Goal: Transaction & Acquisition: Book appointment/travel/reservation

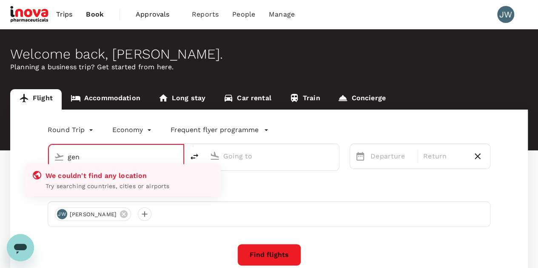
type input "gene"
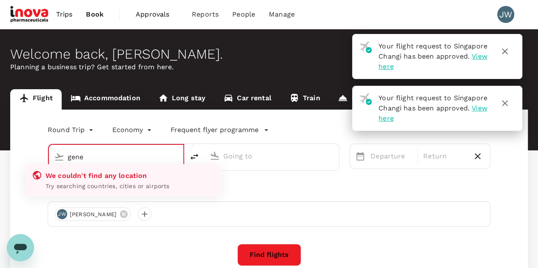
type input "business"
type input "Singapore Changi (SIN)"
type input "Cairo, Egypt (any)"
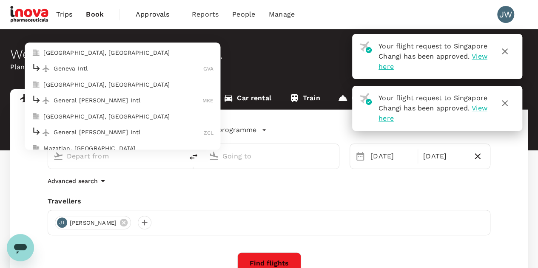
type input "Singapore Changi (SIN)"
type input "Cairo, Egypt (any)"
click at [75, 68] on p "Geneva Intl" at bounding box center [129, 69] width 150 height 9
type input "Geneva Intl (GVA)"
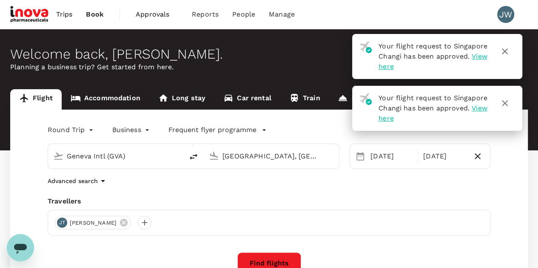
drag, startPoint x: 297, startPoint y: 156, endPoint x: 215, endPoint y: 156, distance: 82.5
click at [215, 156] on div "Cairo, Egypt (any)" at bounding box center [269, 154] width 128 height 19
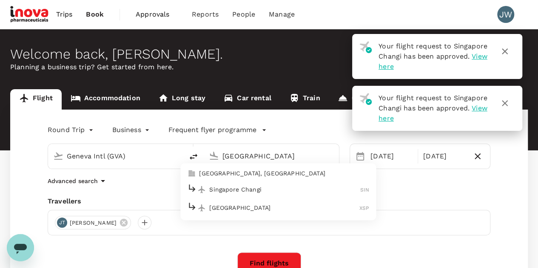
click at [231, 192] on p "Singapore Changi" at bounding box center [284, 189] width 151 height 9
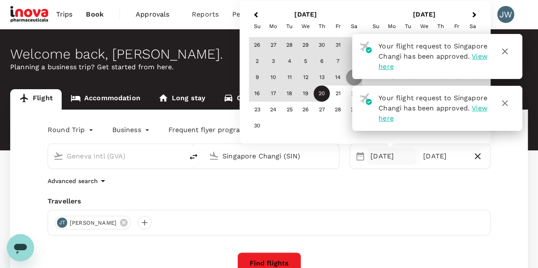
type input "Singapore Changi (SIN)"
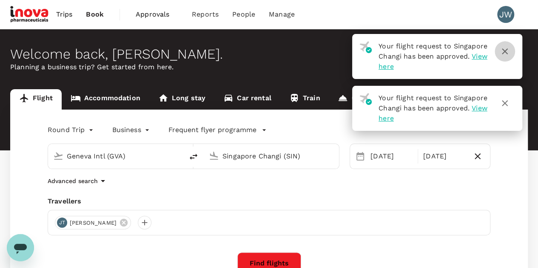
click at [505, 51] on icon "button" at bounding box center [505, 51] width 6 height 6
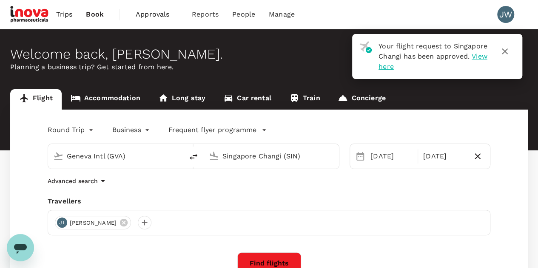
click at [506, 51] on icon "button" at bounding box center [505, 51] width 10 height 10
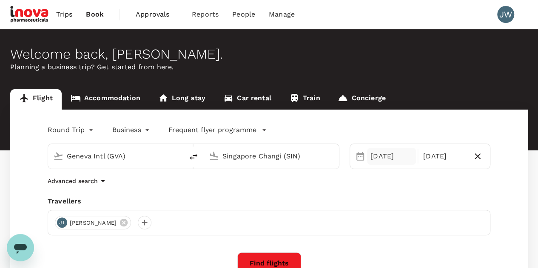
click at [384, 155] on div "15 Nov" at bounding box center [391, 156] width 49 height 17
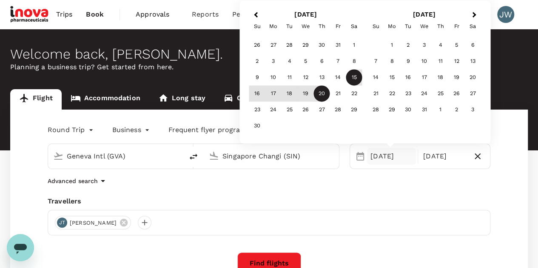
click at [357, 78] on div "15" at bounding box center [354, 78] width 16 height 16
click at [322, 92] on div "20" at bounding box center [322, 94] width 16 height 16
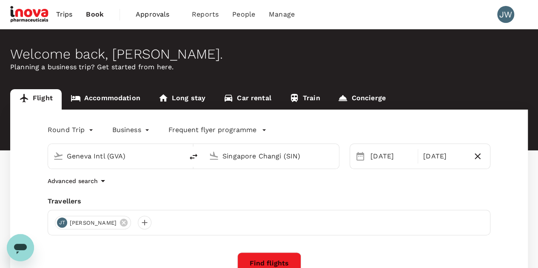
scroll to position [134, 0]
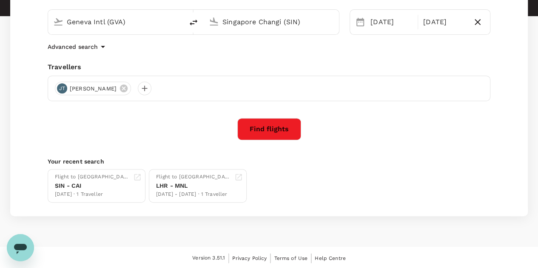
click at [272, 131] on button "Find flights" at bounding box center [269, 129] width 64 height 22
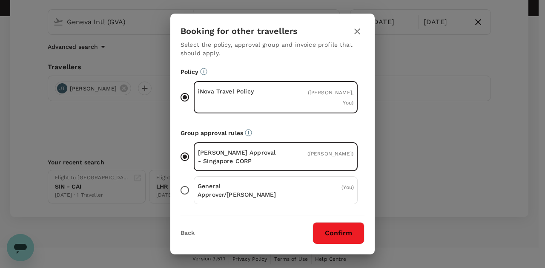
click at [186, 182] on input "General Approver/Booker ( You )" at bounding box center [185, 191] width 18 height 18
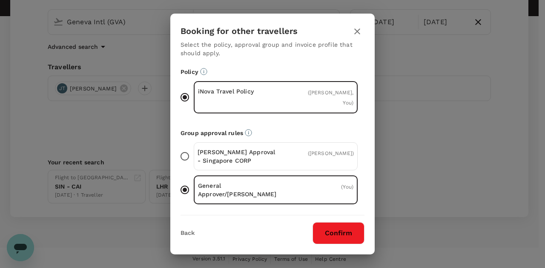
click at [337, 237] on button "Confirm" at bounding box center [338, 233] width 52 height 22
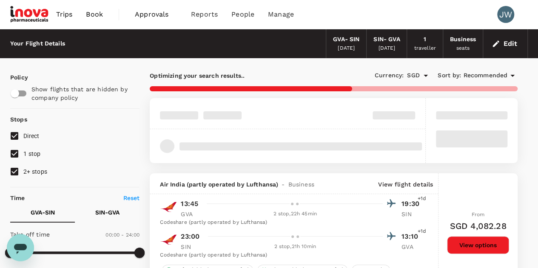
scroll to position [128, 0]
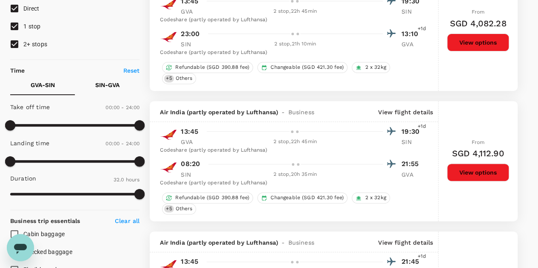
click at [14, 45] on input "2+ stops" at bounding box center [15, 44] width 18 height 18
checkbox input "false"
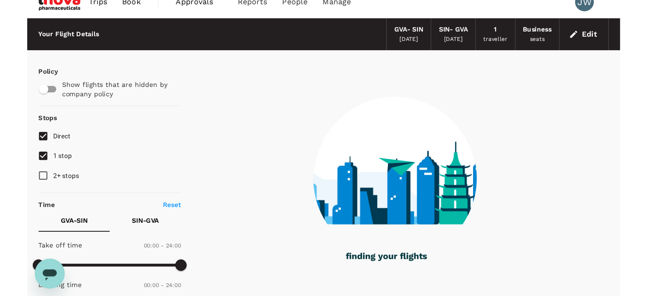
scroll to position [0, 0]
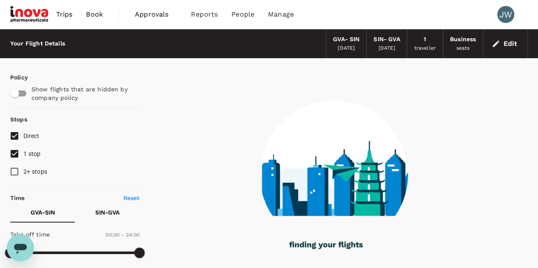
type input "2045"
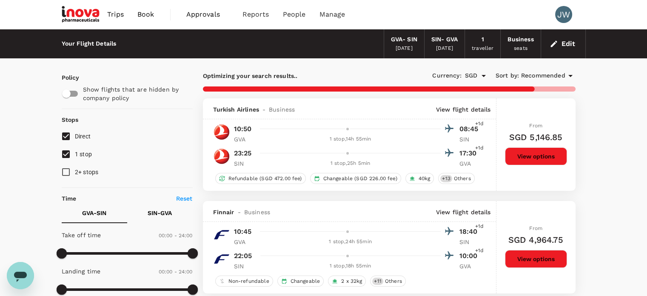
type input "2245"
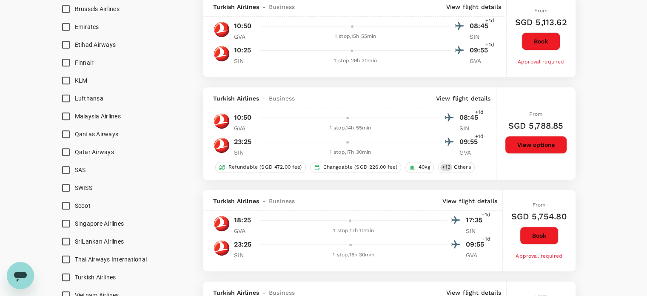
scroll to position [766, 0]
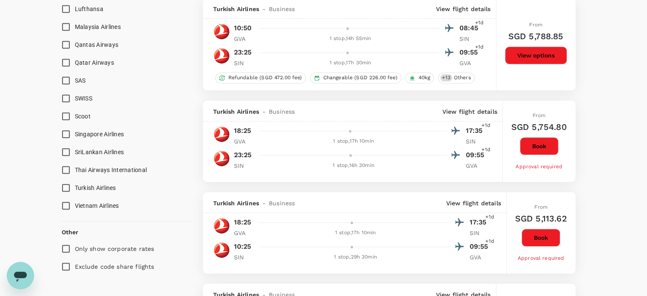
drag, startPoint x: 68, startPoint y: 96, endPoint x: 68, endPoint y: 107, distance: 10.6
click at [68, 96] on input "SWISS" at bounding box center [66, 98] width 18 height 18
checkbox input "true"
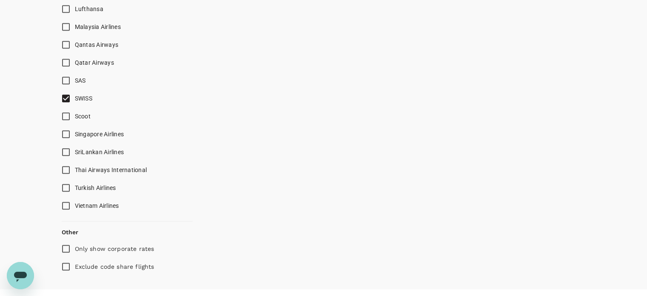
click at [66, 134] on input "Singapore Airlines" at bounding box center [66, 134] width 18 height 18
checkbox input "true"
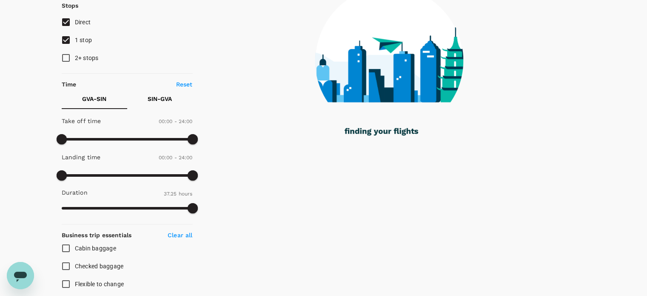
scroll to position [0, 0]
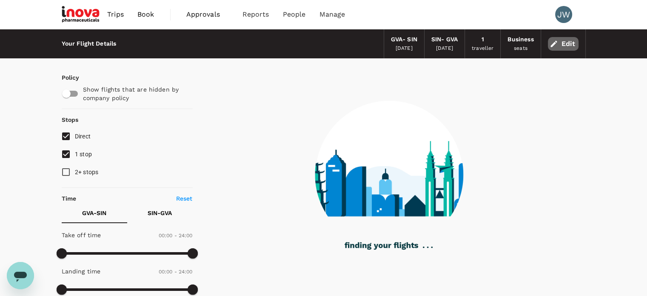
click at [538, 42] on button "Edit" at bounding box center [563, 44] width 31 height 14
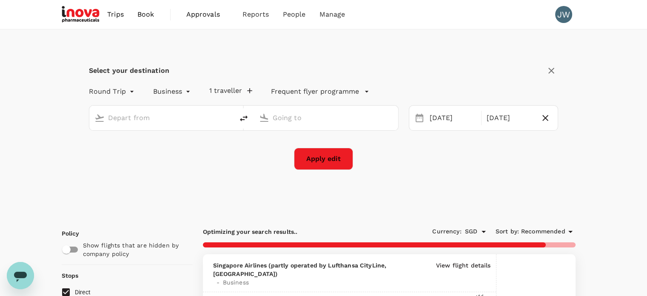
type input "Geneva Intl (GVA)"
type input "Singapore Changi (SIN)"
click at [327, 159] on button "Apply edit" at bounding box center [323, 159] width 59 height 22
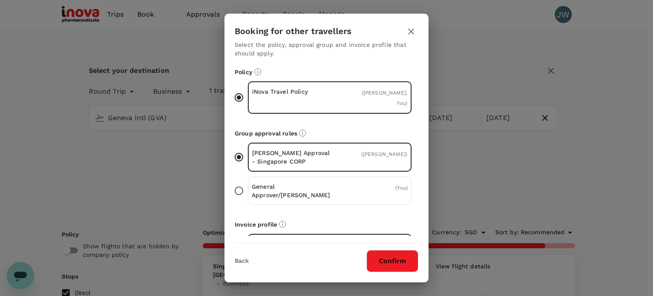
click at [384, 263] on button "Confirm" at bounding box center [393, 261] width 52 height 22
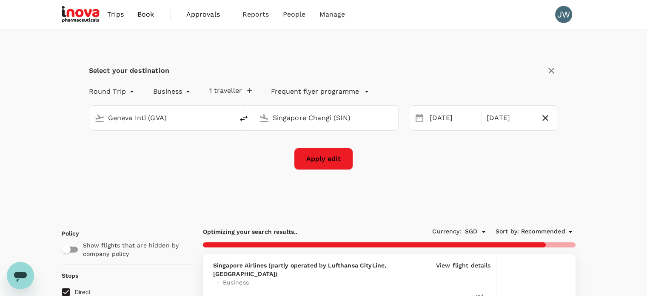
checkbox input "false"
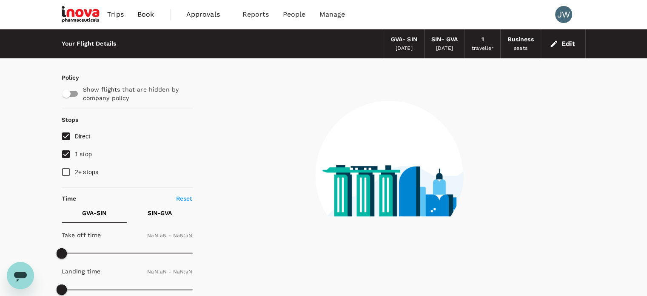
checkbox input "false"
type input "1440"
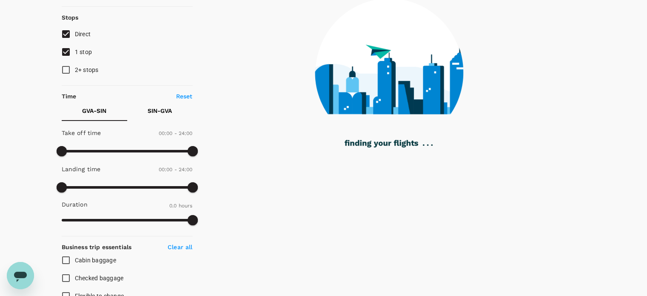
scroll to position [78, 0]
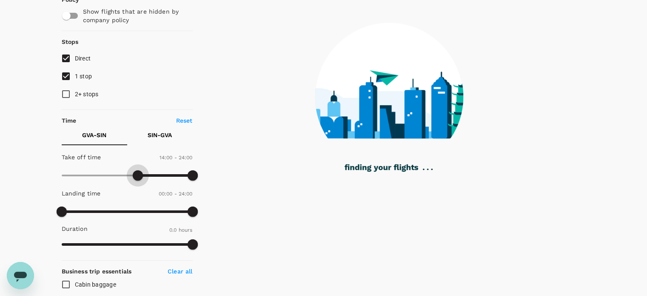
type input "810"
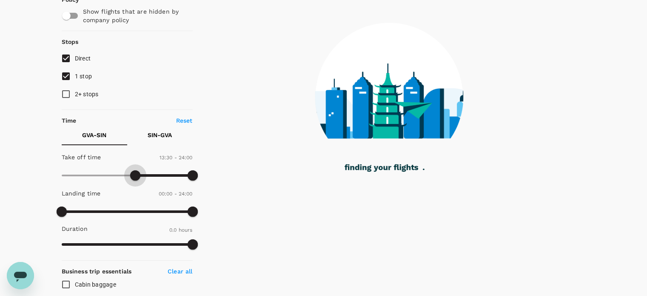
drag, startPoint x: 60, startPoint y: 175, endPoint x: 135, endPoint y: 177, distance: 74.9
click at [135, 177] on span at bounding box center [135, 175] width 10 height 10
checkbox input "true"
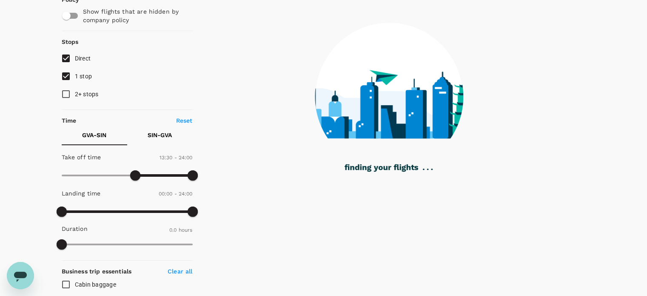
click at [157, 135] on p "SIN - GVA" at bounding box center [160, 135] width 24 height 9
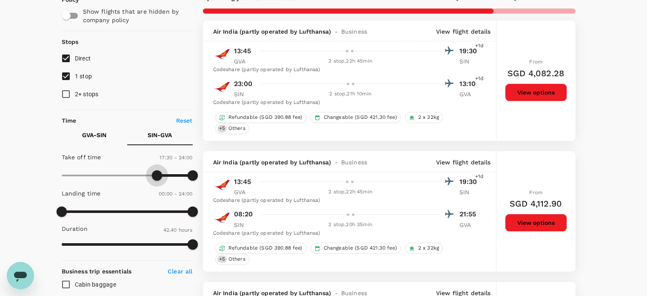
type input "1080"
drag, startPoint x: 62, startPoint y: 178, endPoint x: 161, endPoint y: 177, distance: 99.1
click at [161, 177] on span at bounding box center [160, 175] width 10 height 10
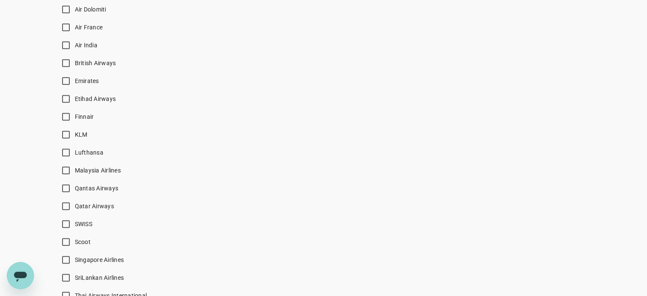
scroll to position [588, 0]
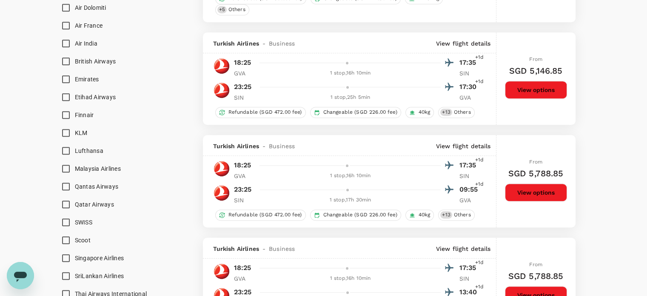
click at [66, 60] on input "British Airways" at bounding box center [66, 61] width 18 height 18
checkbox input "true"
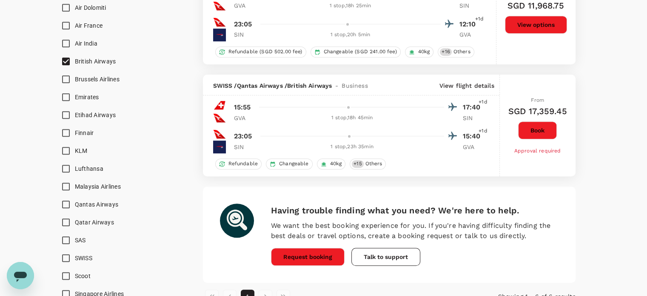
click at [65, 150] on input "KLM" at bounding box center [66, 151] width 18 height 18
checkbox input "true"
click at [65, 166] on input "Lufthansa" at bounding box center [66, 169] width 18 height 18
checkbox input "true"
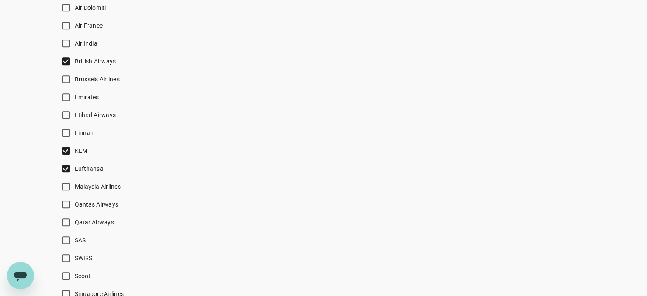
click at [64, 205] on input "Qantas Airways" at bounding box center [66, 204] width 18 height 18
checkbox input "true"
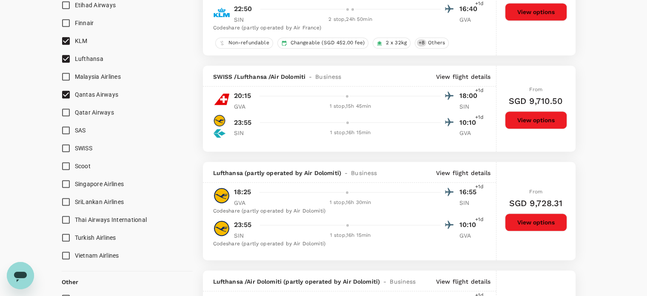
scroll to position [733, 0]
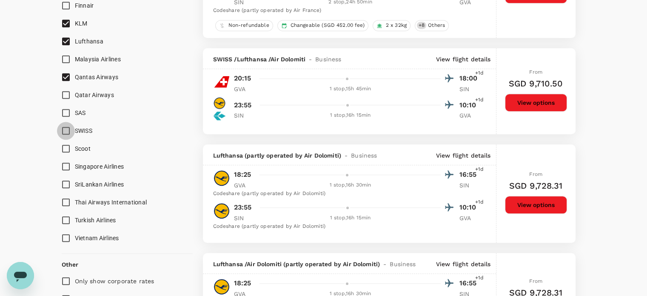
click at [67, 130] on input "SWISS" at bounding box center [66, 131] width 18 height 18
checkbox input "true"
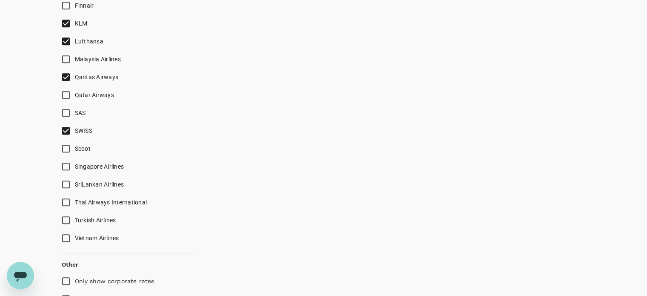
click at [65, 168] on input "Singapore Airlines" at bounding box center [66, 166] width 18 height 18
checkbox input "true"
click at [66, 198] on input "Thai Airways International" at bounding box center [66, 202] width 18 height 18
checkbox input "true"
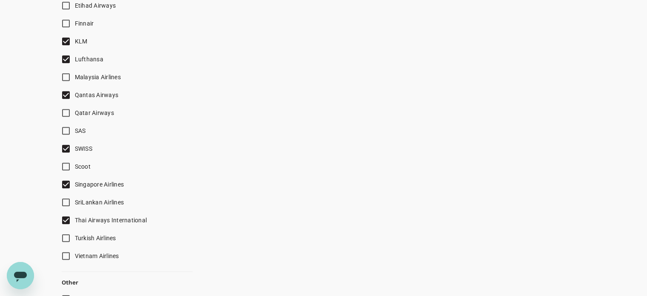
checkbox input "false"
checkbox input "true"
checkbox input "false"
checkbox input "true"
checkbox input "false"
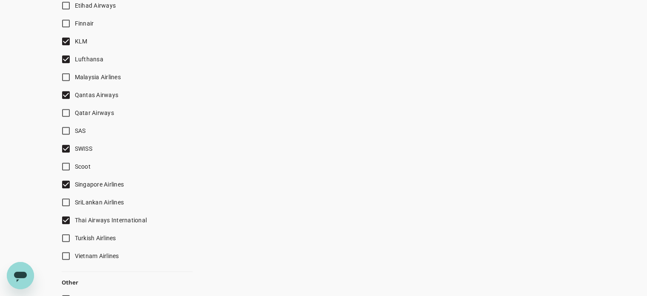
checkbox input "true"
checkbox input "false"
checkbox input "true"
checkbox input "false"
checkbox input "true"
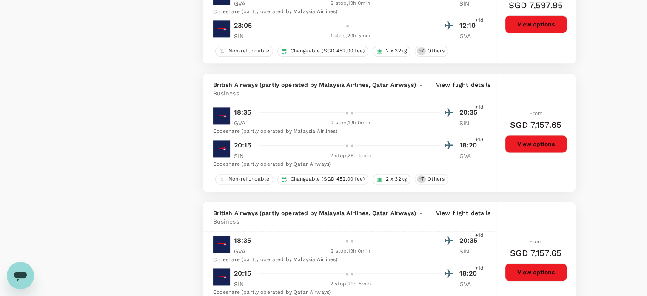
scroll to position [893, 0]
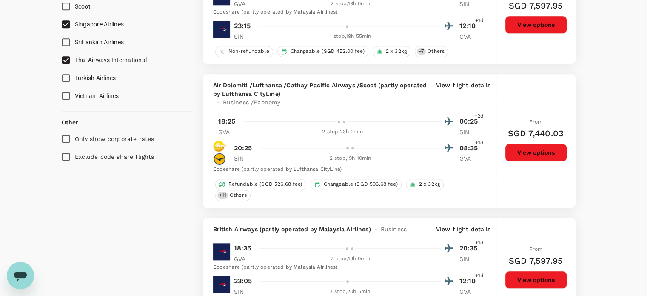
click at [65, 156] on input "Exclude code share flights" at bounding box center [66, 157] width 18 height 18
checkbox input "true"
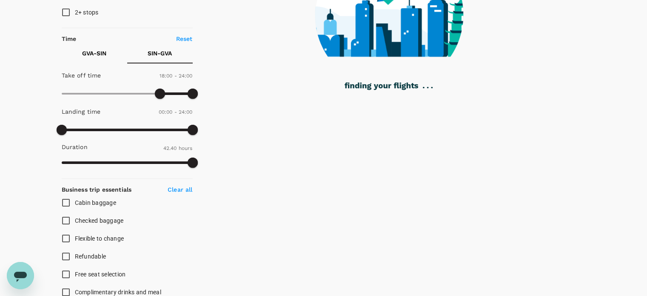
scroll to position [0, 0]
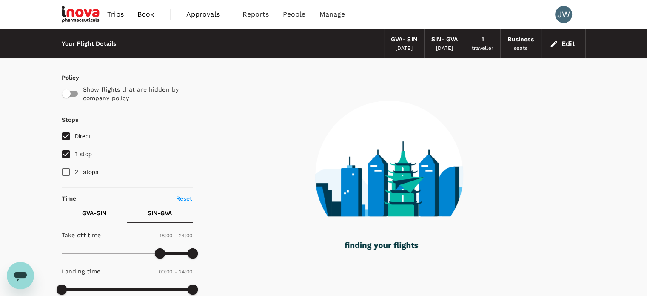
checkbox input "false"
checkbox input "true"
checkbox input "false"
checkbox input "true"
checkbox input "false"
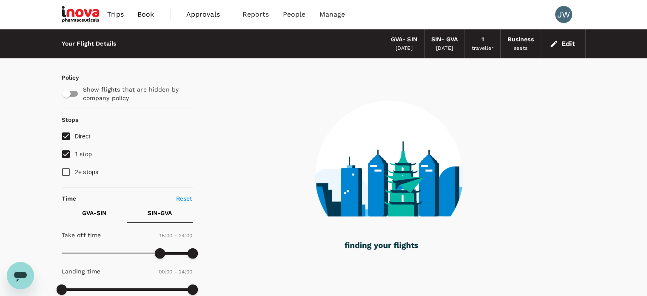
checkbox input "true"
checkbox input "false"
checkbox input "true"
checkbox input "false"
checkbox input "true"
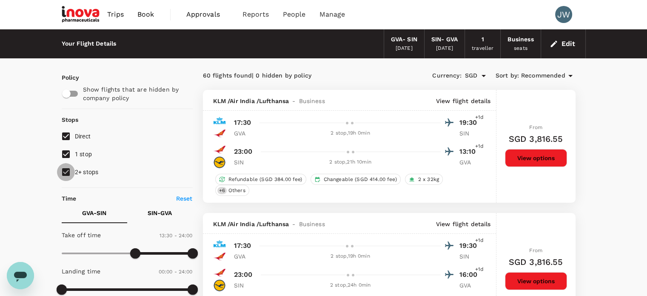
click at [60, 175] on input "2+ stops" at bounding box center [66, 172] width 18 height 18
checkbox input "false"
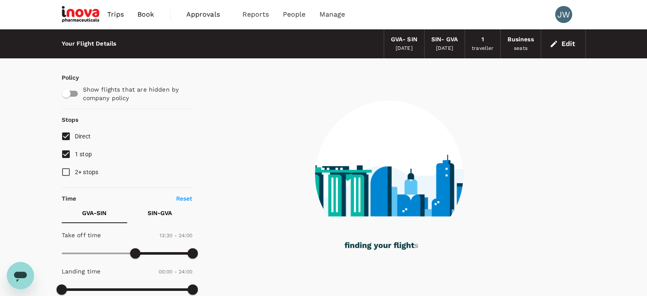
checkbox input "true"
checkbox input "false"
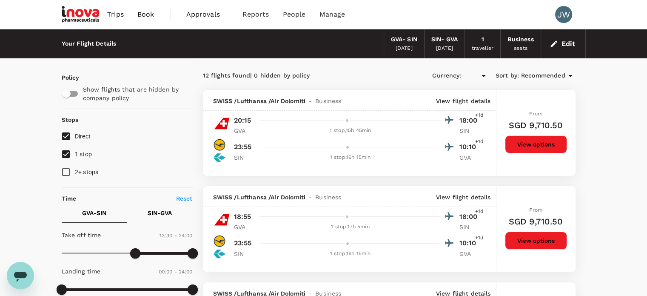
type input "SGD"
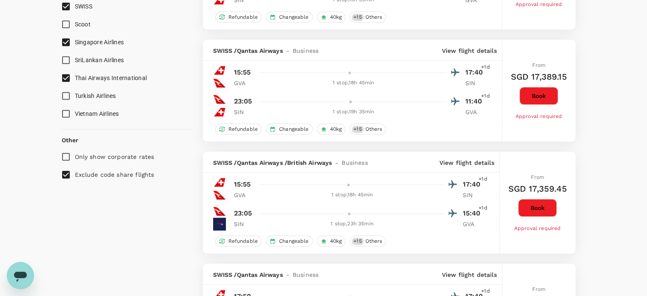
scroll to position [511, 0]
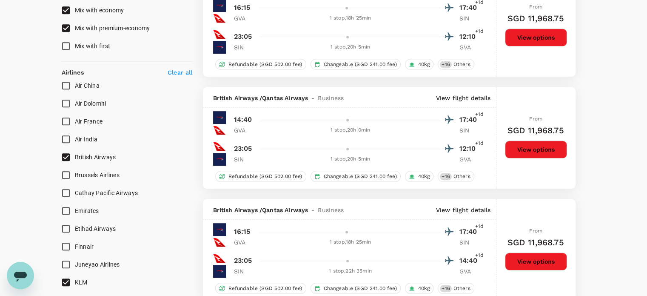
click at [67, 191] on input "Cathay Pacific Airways" at bounding box center [66, 193] width 18 height 18
checkbox input "true"
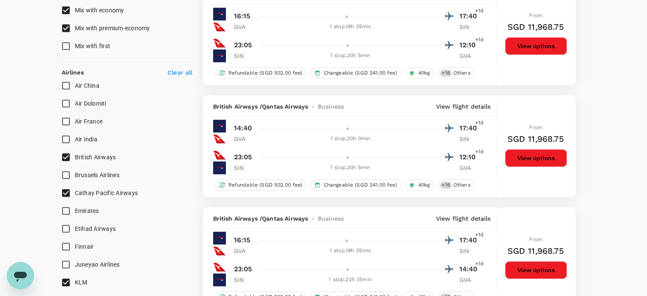
click at [65, 121] on input "Air France" at bounding box center [66, 121] width 18 height 18
checkbox input "true"
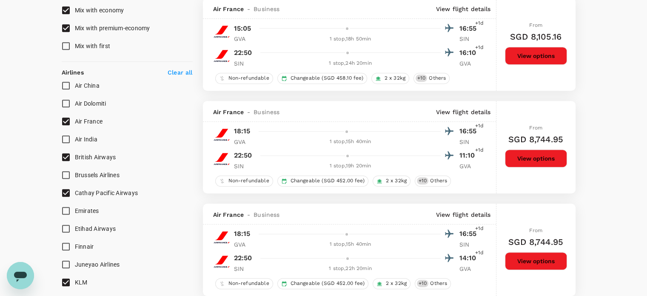
click at [65, 247] on input "Finnair" at bounding box center [66, 246] width 18 height 18
checkbox input "true"
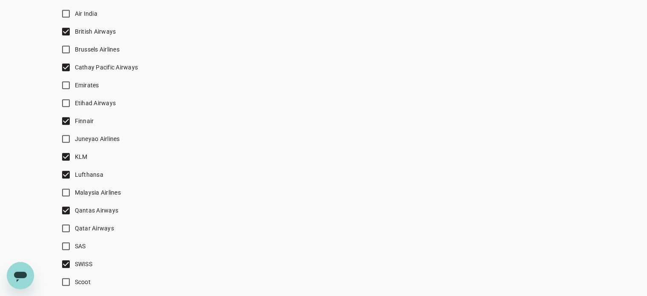
scroll to position [638, 0]
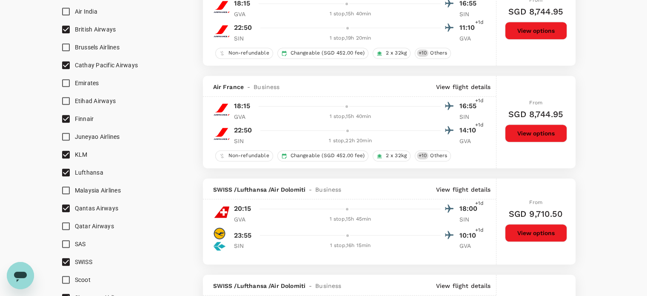
click at [68, 242] on input "SAS" at bounding box center [66, 244] width 18 height 18
checkbox input "true"
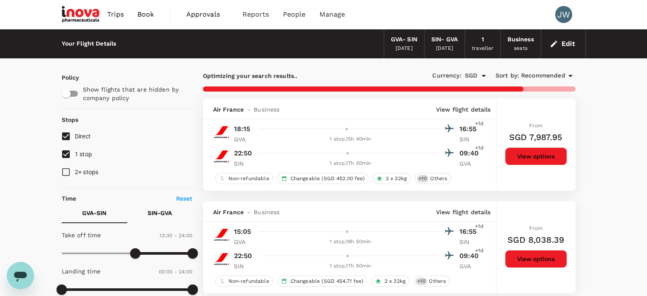
scroll to position [128, 0]
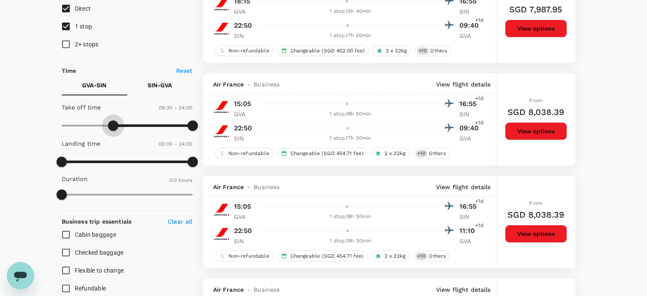
type input "540"
drag, startPoint x: 135, startPoint y: 122, endPoint x: 112, endPoint y: 112, distance: 25.5
click at [112, 112] on div "Take off time 09:30 - 24:00" at bounding box center [125, 117] width 134 height 36
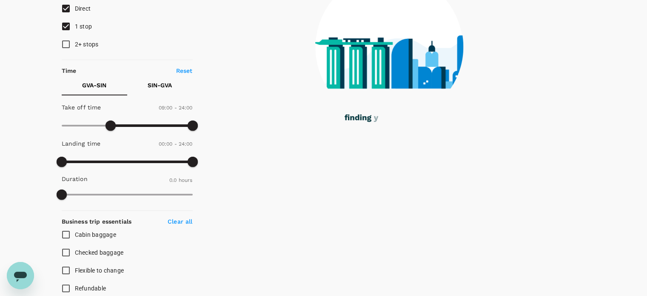
click at [157, 87] on p "SIN - GVA" at bounding box center [160, 85] width 24 height 9
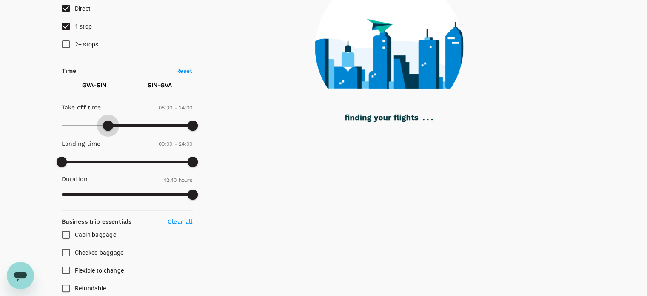
type input "330"
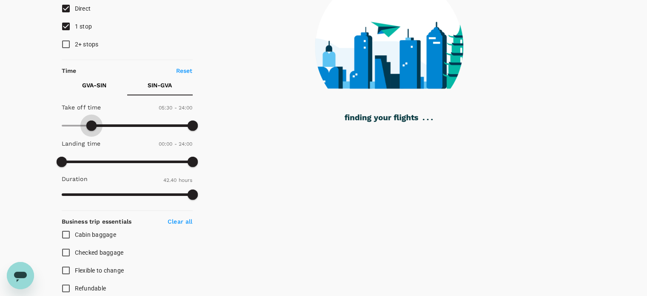
drag, startPoint x: 160, startPoint y: 129, endPoint x: 93, endPoint y: 130, distance: 67.2
click at [93, 130] on span at bounding box center [91, 125] width 10 height 10
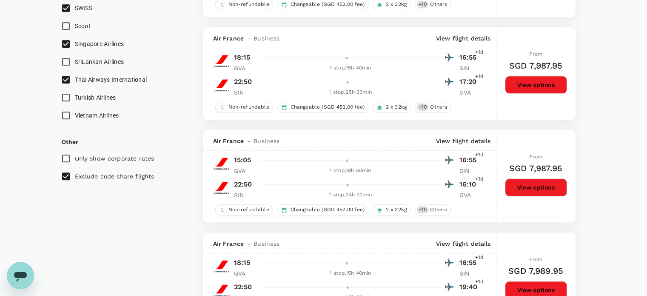
scroll to position [893, 0]
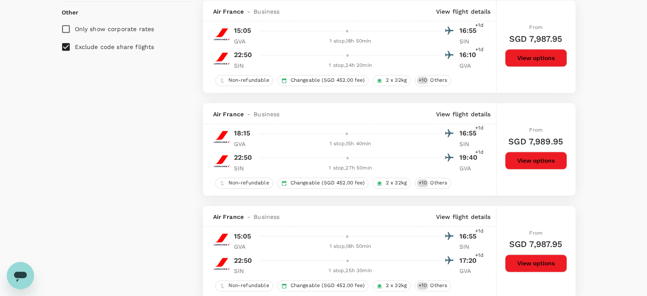
checkbox input "false"
checkbox input "true"
checkbox input "false"
checkbox input "true"
checkbox input "false"
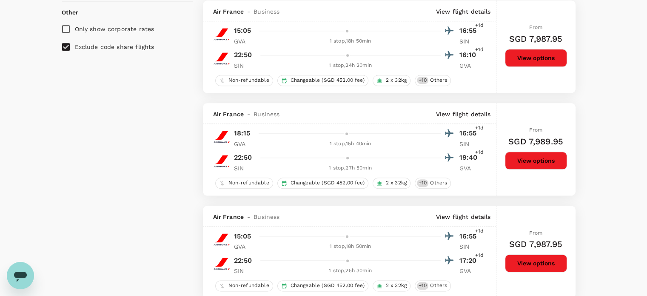
checkbox input "true"
checkbox input "false"
checkbox input "true"
checkbox input "false"
checkbox input "true"
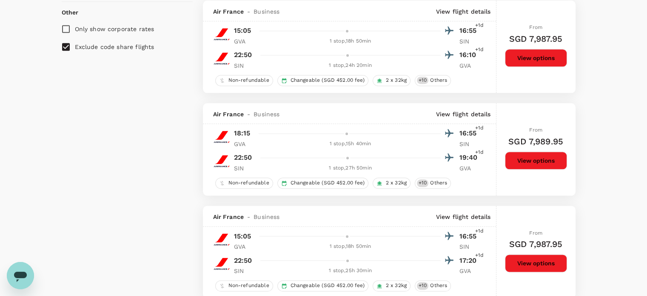
checkbox input "false"
checkbox input "true"
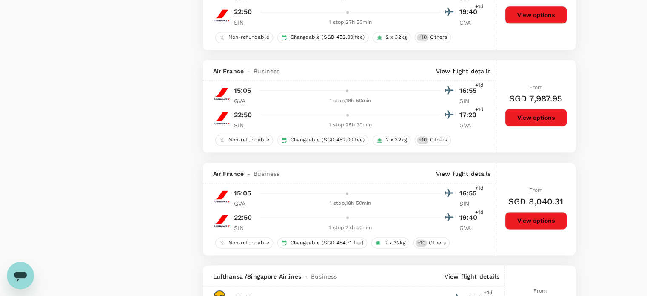
scroll to position [1422, 0]
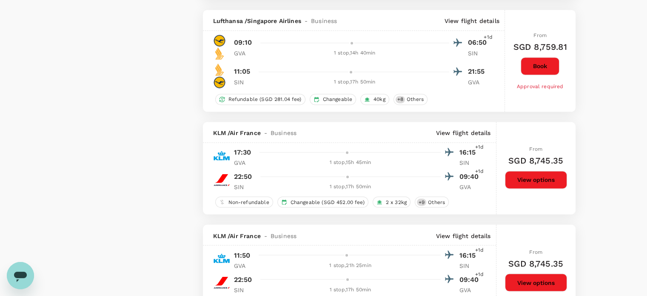
checkbox input "false"
checkbox input "true"
checkbox input "false"
checkbox input "true"
checkbox input "false"
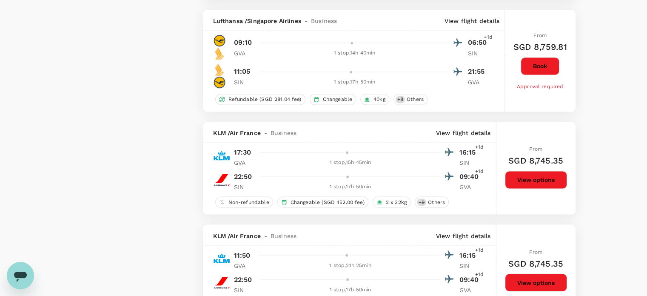
checkbox input "true"
checkbox input "false"
checkbox input "true"
checkbox input "false"
checkbox input "true"
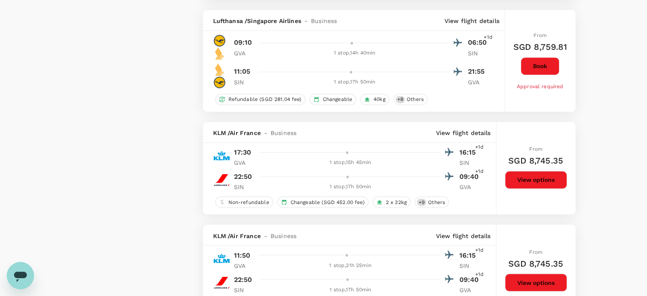
checkbox input "false"
checkbox input "true"
checkbox input "false"
checkbox input "true"
checkbox input "false"
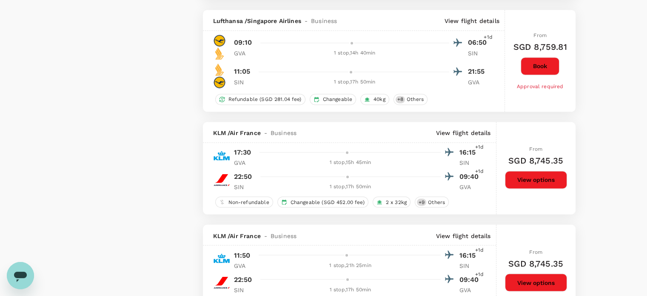
checkbox input "true"
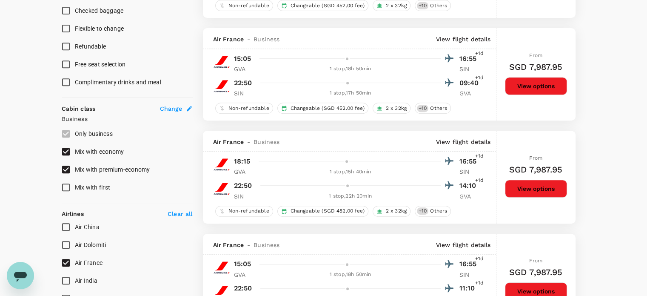
scroll to position [383, 0]
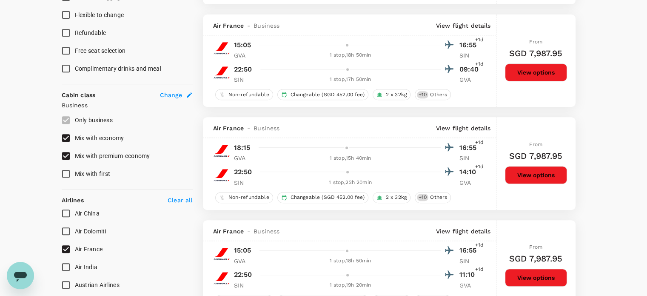
click at [65, 137] on input "Mix with economy" at bounding box center [66, 138] width 18 height 18
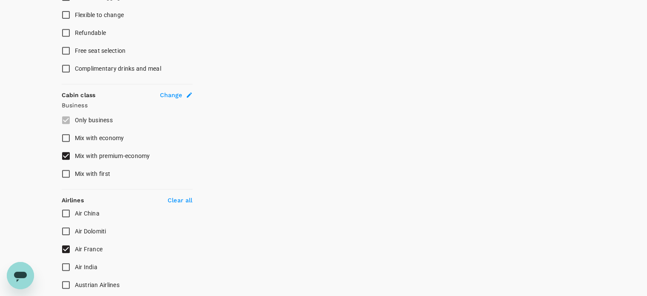
click at [65, 139] on input "Mix with economy" at bounding box center [66, 138] width 18 height 18
checkbox input "true"
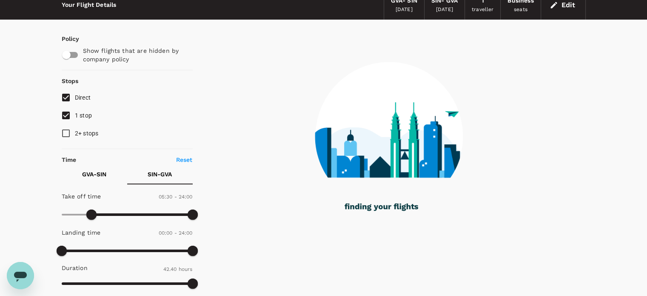
scroll to position [0, 0]
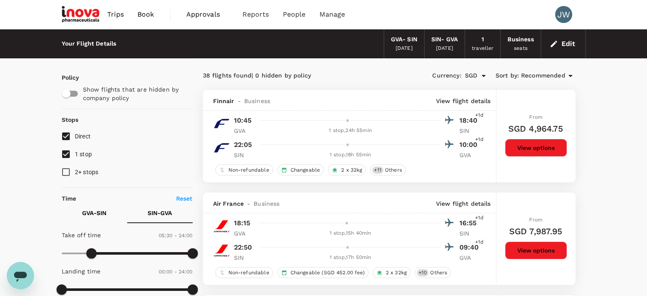
click at [563, 77] on span "Recommended" at bounding box center [543, 75] width 44 height 9
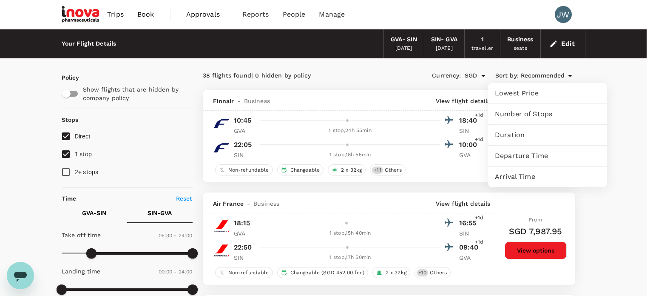
click at [519, 133] on span "Duration" at bounding box center [548, 135] width 106 height 10
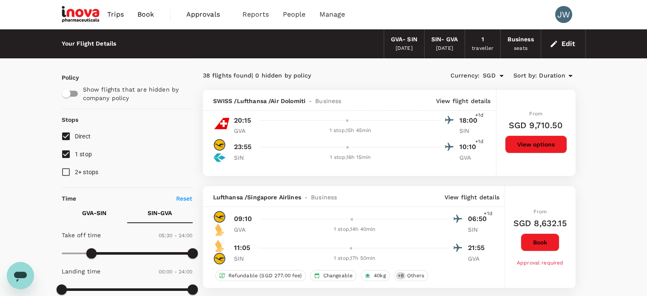
click at [450, 97] on p "View flight details" at bounding box center [463, 101] width 55 height 9
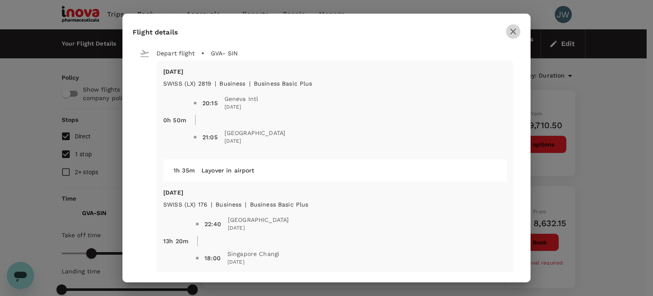
click at [512, 31] on icon "button" at bounding box center [514, 32] width 6 height 6
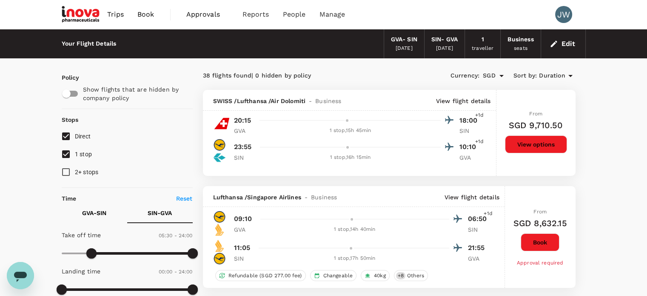
click at [456, 195] on p "View flight details" at bounding box center [472, 197] width 55 height 9
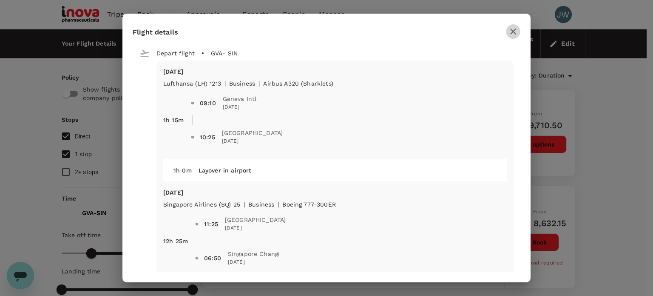
click at [512, 31] on icon "button" at bounding box center [513, 31] width 10 height 10
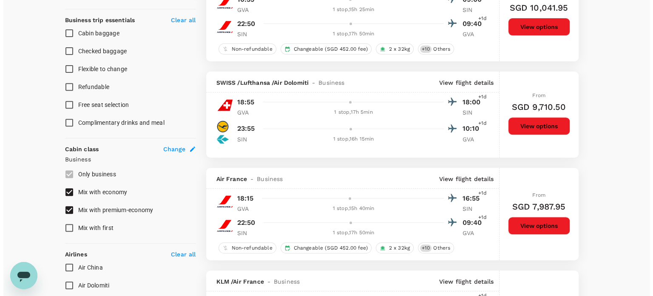
scroll to position [383, 0]
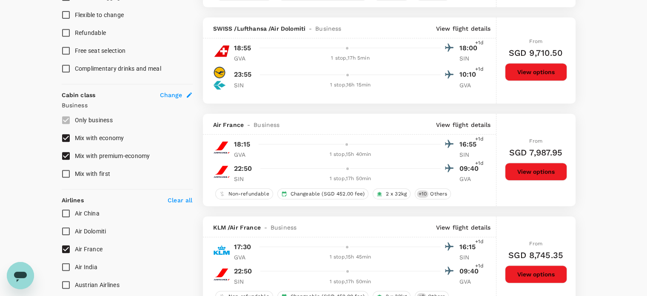
click at [460, 122] on p "View flight details" at bounding box center [463, 124] width 55 height 9
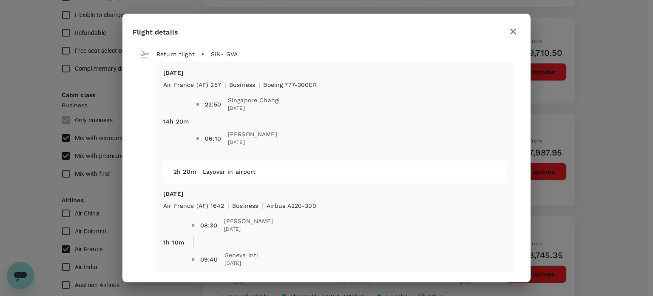
scroll to position [286, 0]
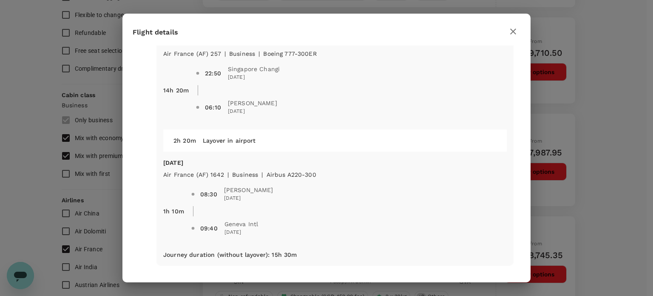
click at [511, 34] on icon "button" at bounding box center [513, 31] width 10 height 10
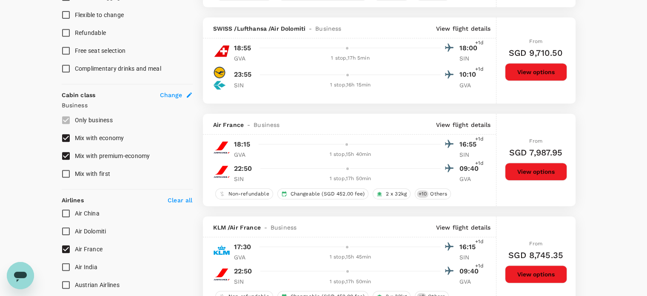
click at [455, 125] on p "View flight details" at bounding box center [463, 124] width 55 height 9
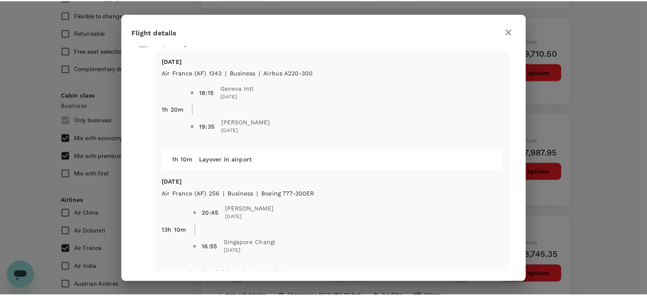
scroll to position [0, 0]
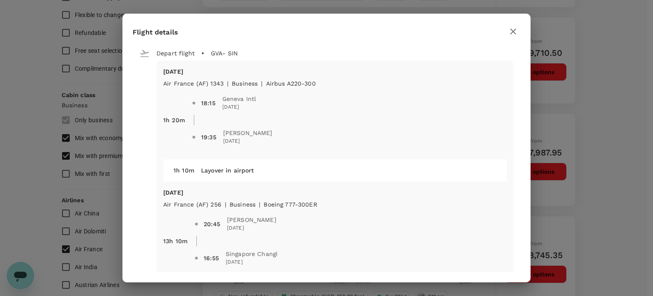
click at [515, 32] on icon "button" at bounding box center [513, 31] width 10 height 10
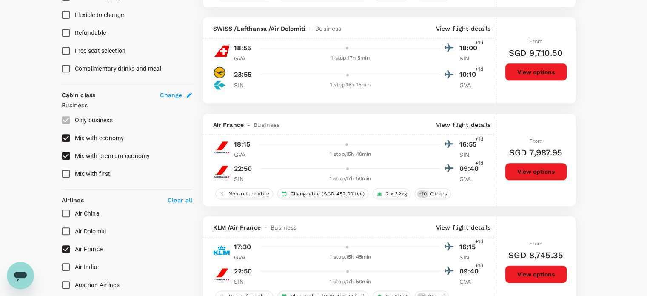
click at [470, 125] on p "View flight details" at bounding box center [463, 124] width 55 height 9
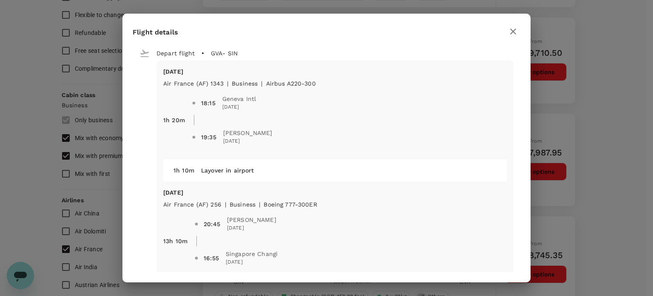
click at [512, 29] on icon "button" at bounding box center [513, 31] width 10 height 10
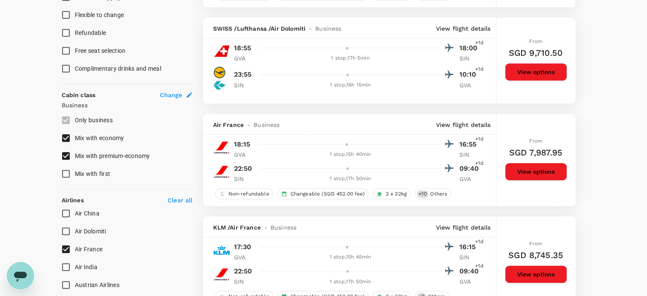
click at [536, 169] on button "View options" at bounding box center [536, 172] width 62 height 18
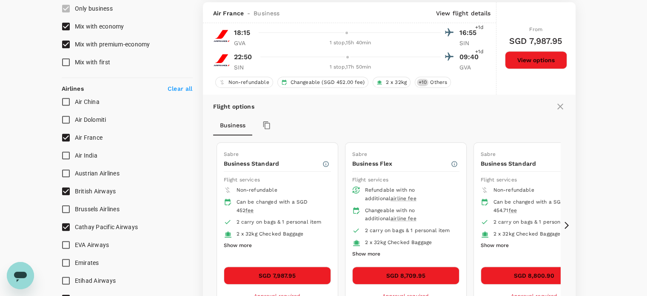
scroll to position [497, 0]
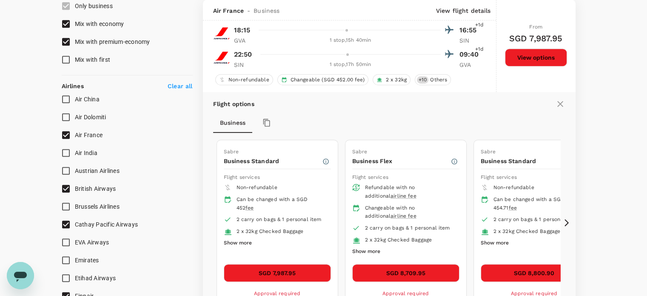
click at [229, 240] on button "Show more" at bounding box center [238, 242] width 28 height 11
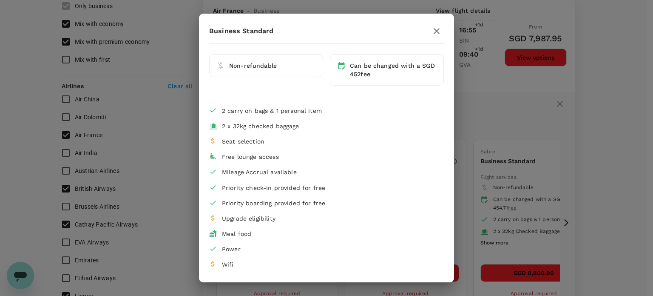
click at [437, 33] on icon "button" at bounding box center [437, 31] width 10 height 10
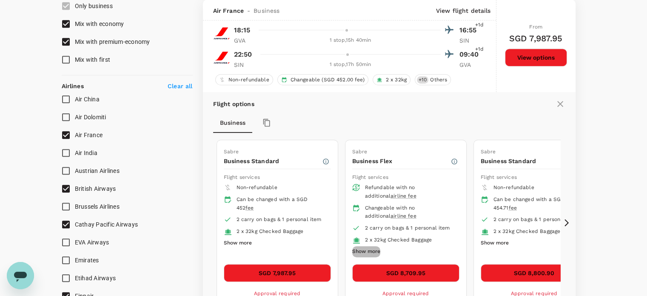
click at [354, 251] on button "Show more" at bounding box center [366, 251] width 28 height 11
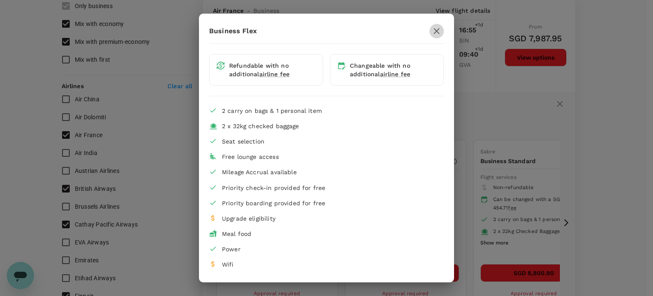
click at [437, 30] on icon "button" at bounding box center [437, 31] width 10 height 10
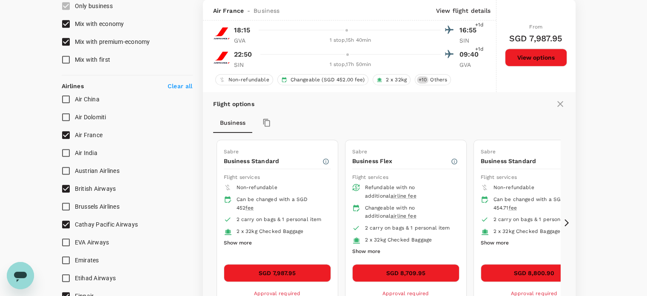
click at [562, 103] on icon at bounding box center [560, 104] width 10 height 10
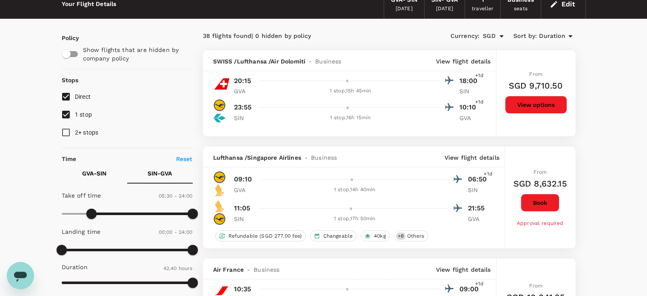
scroll to position [0, 0]
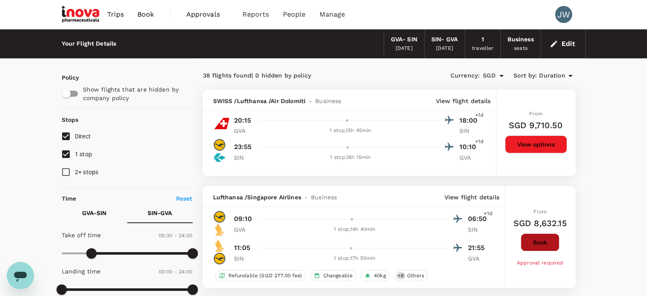
click at [539, 240] on button "Book" at bounding box center [540, 242] width 39 height 18
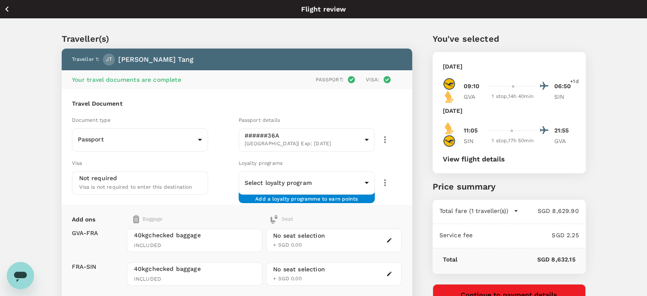
click at [4, 11] on icon "button" at bounding box center [7, 9] width 11 height 11
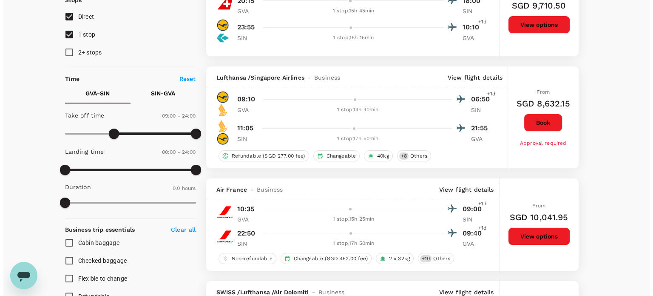
scroll to position [108, 0]
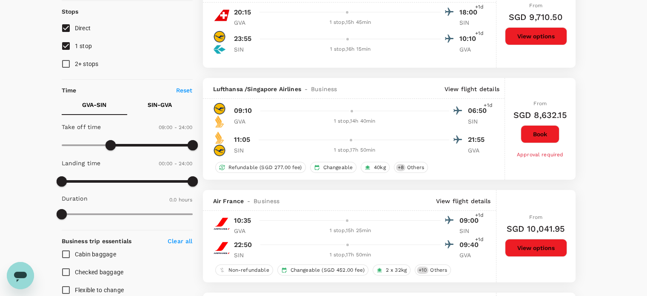
click at [473, 85] on p "View flight details" at bounding box center [472, 89] width 55 height 9
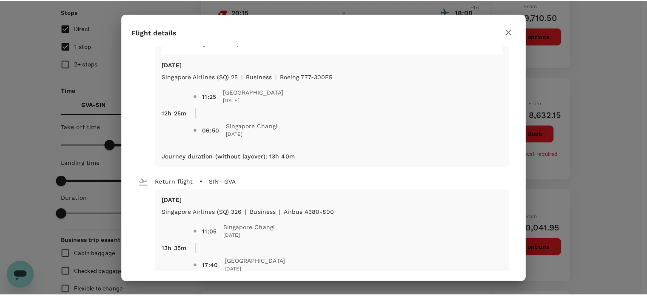
scroll to position [255, 0]
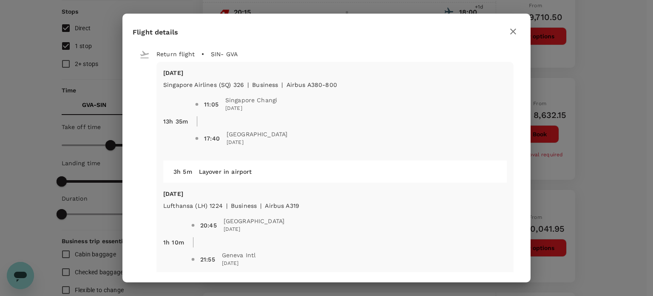
click at [514, 32] on icon "button" at bounding box center [514, 32] width 6 height 6
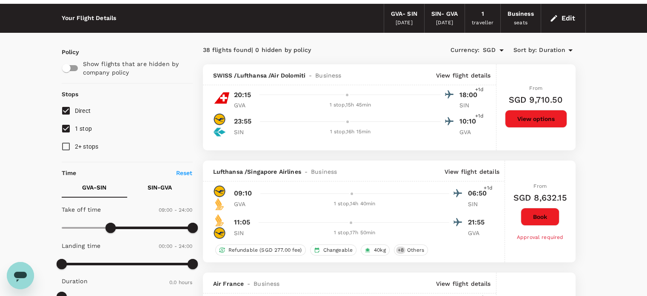
scroll to position [0, 0]
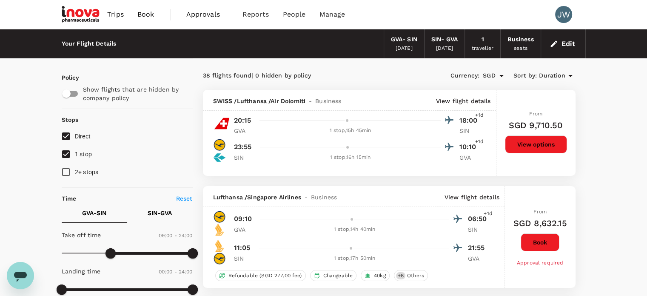
click at [556, 77] on span "Duration" at bounding box center [552, 75] width 26 height 9
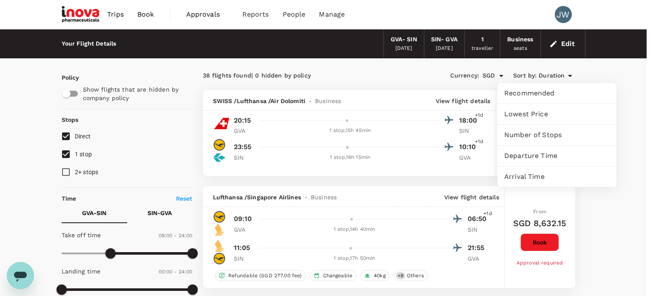
click at [534, 115] on span "Lowest Price" at bounding box center [558, 114] width 106 height 10
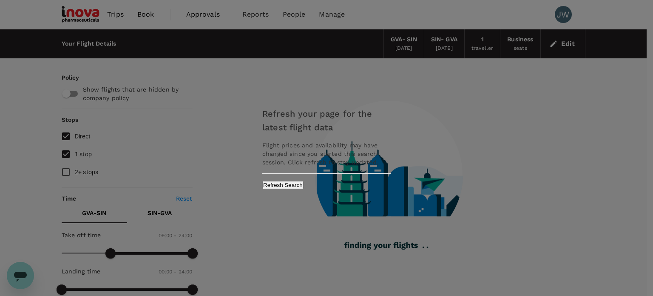
click at [304, 186] on button "Refresh Search" at bounding box center [282, 185] width 41 height 8
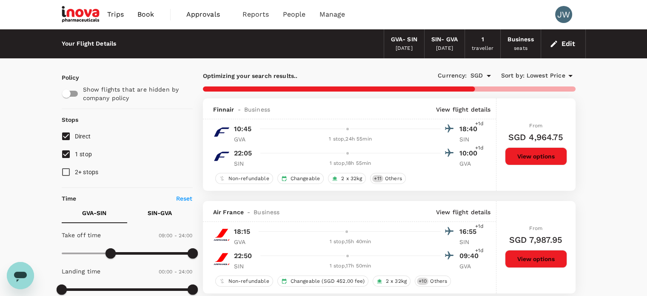
checkbox input "false"
checkbox input "true"
checkbox input "false"
checkbox input "true"
checkbox input "false"
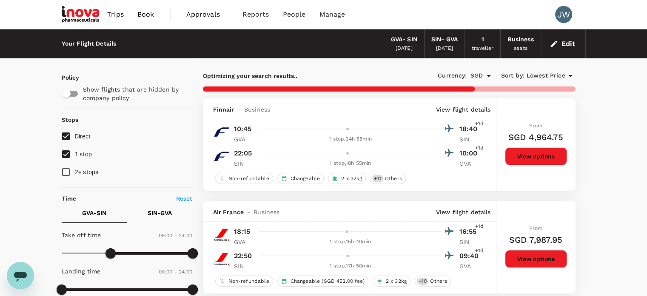
checkbox input "true"
checkbox input "false"
checkbox input "true"
checkbox input "false"
checkbox input "true"
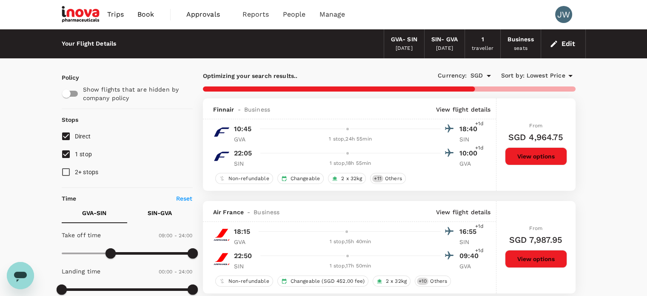
checkbox input "false"
checkbox input "true"
checkbox input "false"
checkbox input "true"
checkbox input "false"
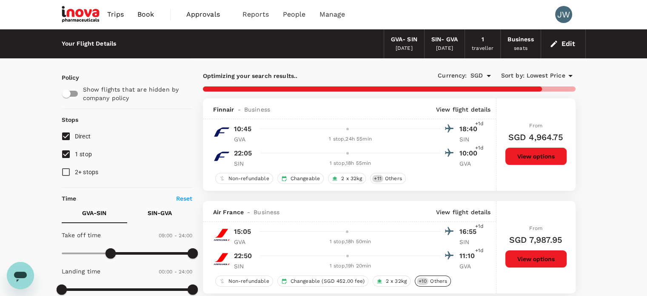
checkbox input "true"
checkbox input "false"
checkbox input "true"
checkbox input "false"
checkbox input "true"
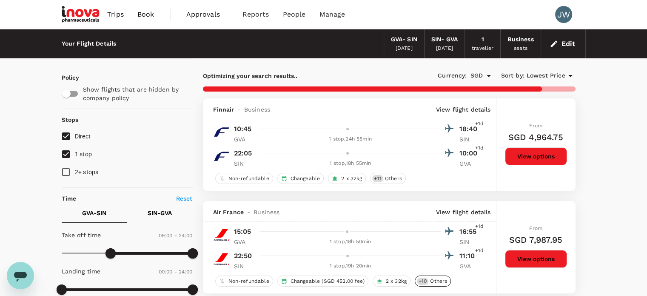
checkbox input "true"
click at [455, 111] on p "View flight details" at bounding box center [463, 109] width 55 height 9
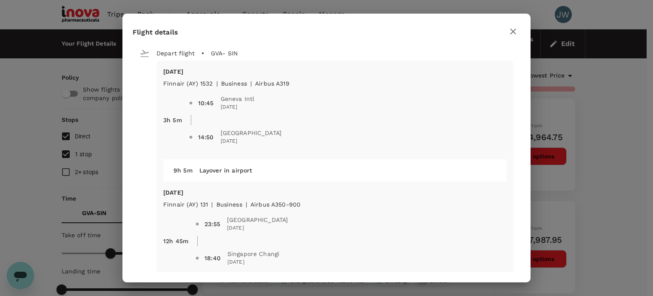
click at [517, 34] on icon "button" at bounding box center [513, 31] width 10 height 10
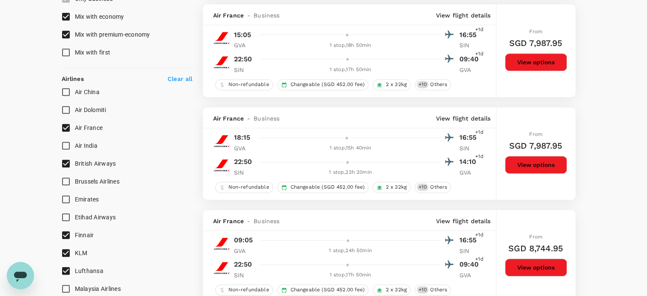
scroll to position [511, 0]
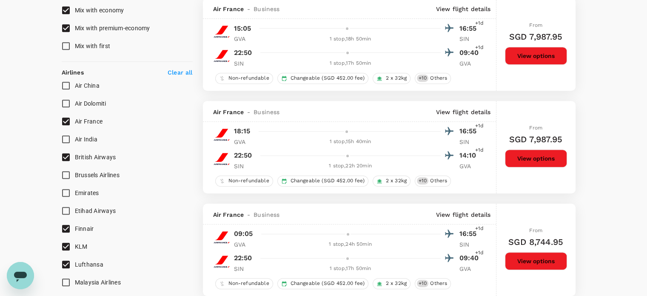
checkbox input "false"
checkbox input "true"
checkbox input "false"
checkbox input "true"
checkbox input "false"
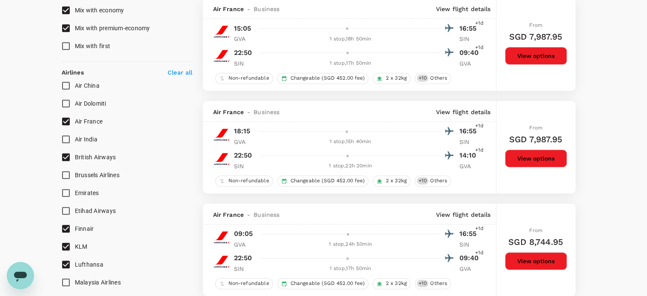
checkbox input "true"
checkbox input "false"
checkbox input "true"
checkbox input "false"
checkbox input "true"
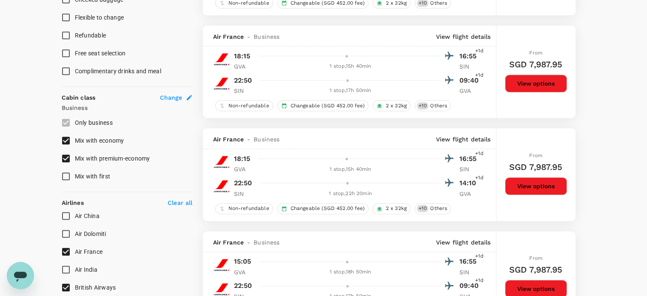
scroll to position [0, 0]
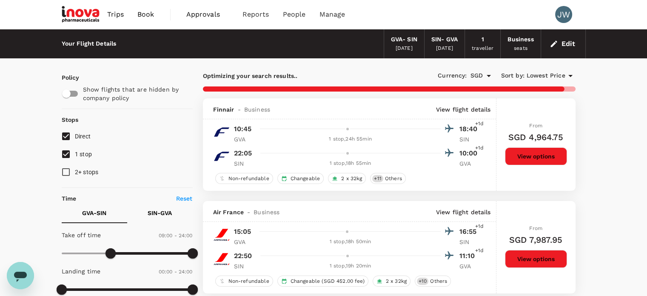
checkbox input "false"
checkbox input "true"
checkbox input "false"
checkbox input "true"
checkbox input "false"
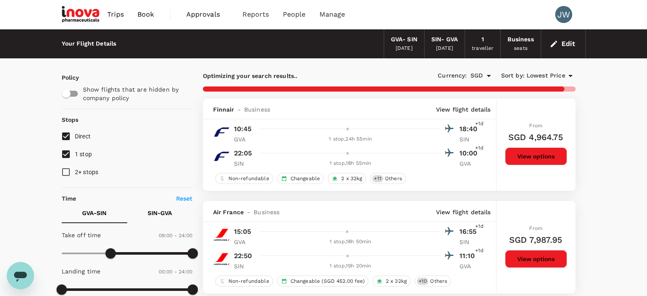
checkbox input "true"
checkbox input "false"
checkbox input "true"
checkbox input "false"
checkbox input "true"
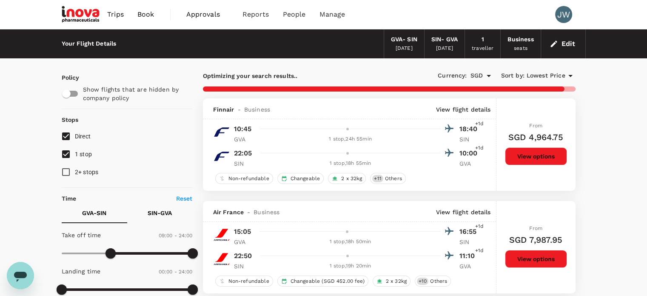
checkbox input "false"
checkbox input "true"
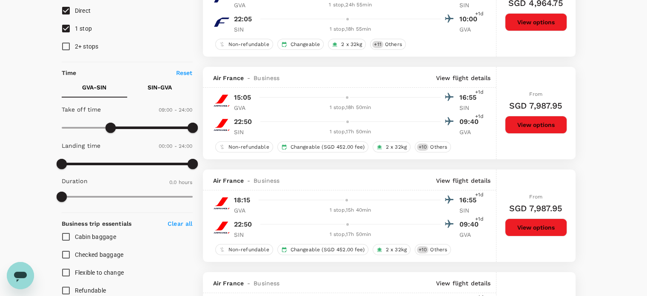
scroll to position [128, 0]
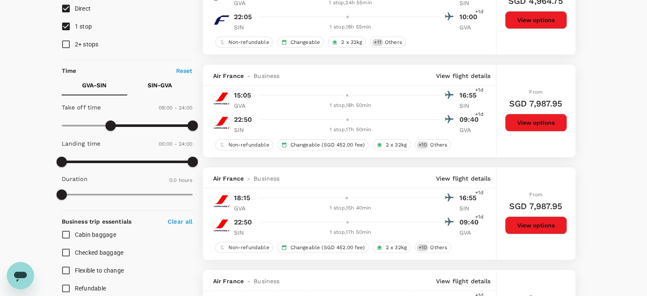
click at [162, 85] on p "SIN - GVA" at bounding box center [160, 85] width 24 height 9
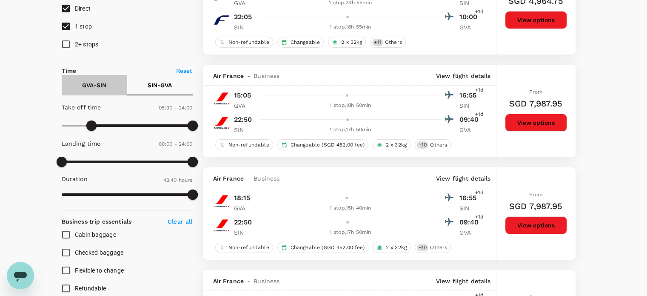
click at [100, 86] on p "GVA - SIN" at bounding box center [94, 85] width 24 height 9
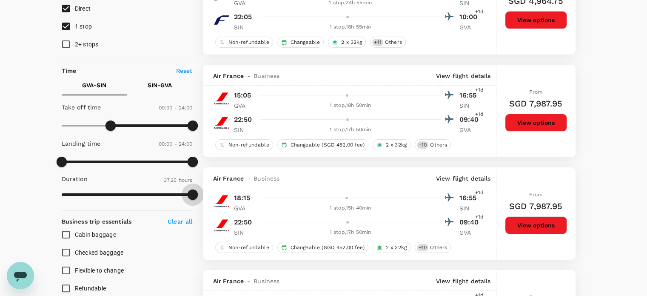
drag, startPoint x: 57, startPoint y: 193, endPoint x: 252, endPoint y: 188, distance: 194.5
type input "1350"
drag, startPoint x: 192, startPoint y: 191, endPoint x: 107, endPoint y: 189, distance: 85.1
click at [107, 189] on span at bounding box center [107, 194] width 10 height 10
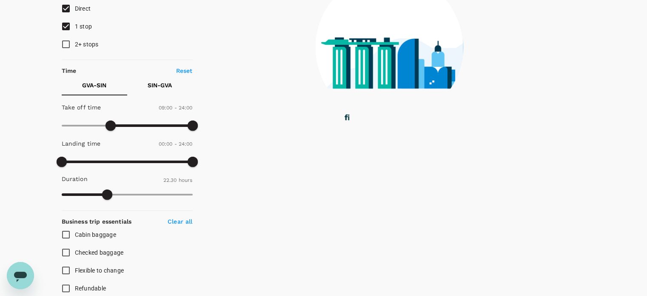
click at [101, 83] on p "GVA - SIN" at bounding box center [94, 85] width 24 height 9
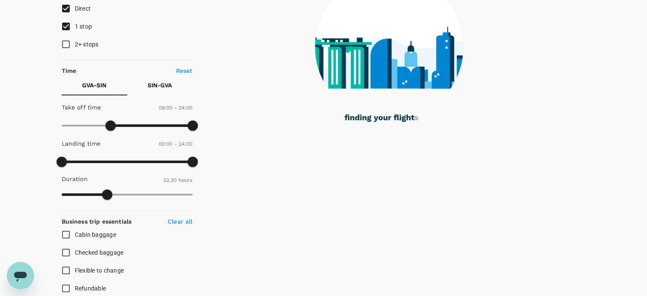
click at [95, 83] on p "GVA - SIN" at bounding box center [94, 85] width 24 height 9
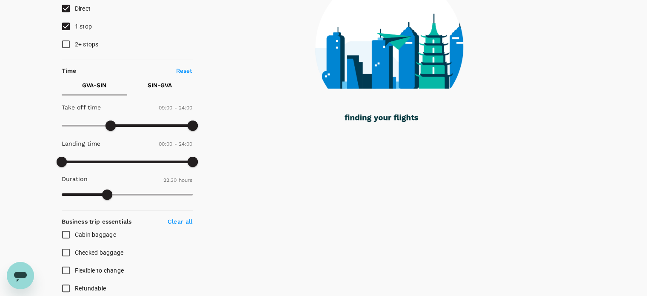
click at [162, 86] on p "SIN - GVA" at bounding box center [160, 85] width 24 height 9
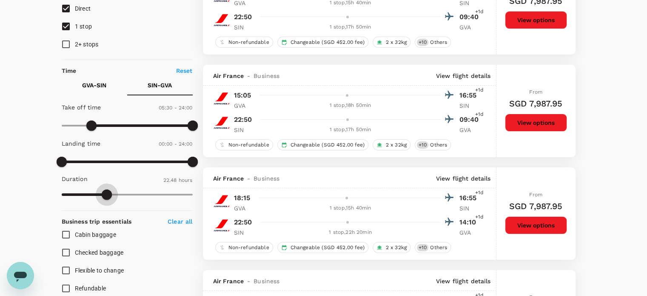
type input "1419"
drag, startPoint x: 189, startPoint y: 194, endPoint x: 112, endPoint y: 199, distance: 77.2
click at [112, 199] on span at bounding box center [112, 194] width 10 height 10
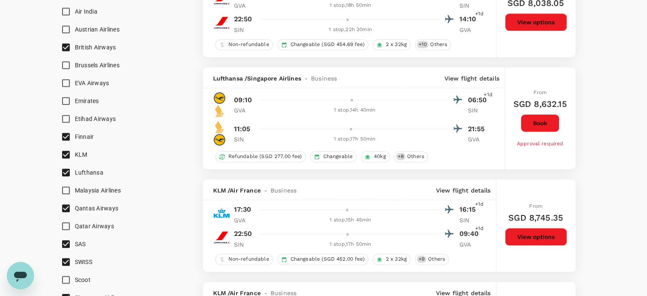
scroll to position [893, 0]
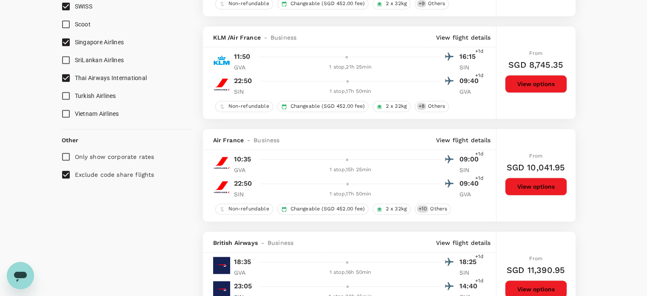
click at [474, 41] on p "View flight details" at bounding box center [463, 37] width 55 height 9
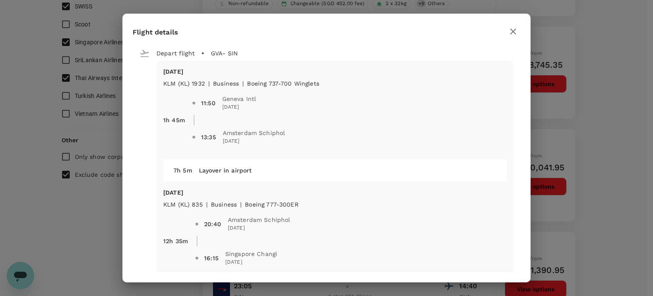
click at [512, 30] on icon "button" at bounding box center [514, 32] width 6 height 6
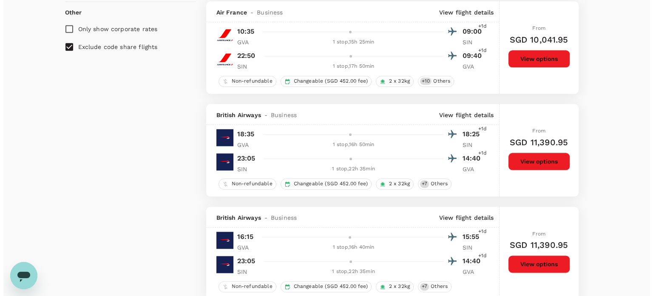
scroll to position [1149, 0]
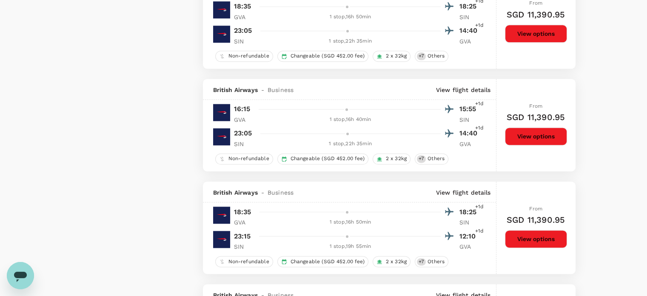
click at [447, 93] on p "View flight details" at bounding box center [463, 90] width 55 height 9
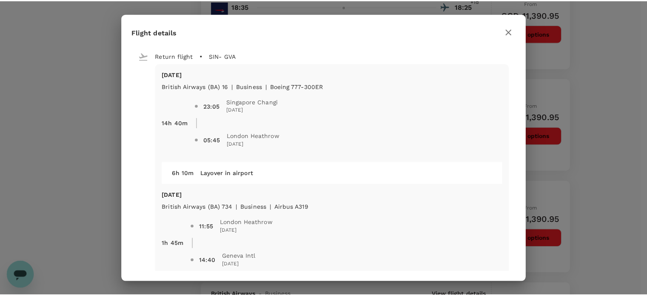
scroll to position [255, 0]
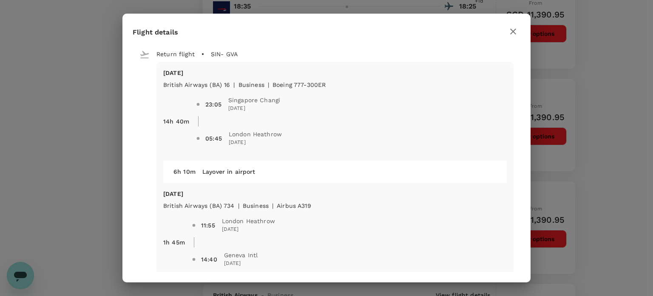
click at [514, 29] on icon "button" at bounding box center [513, 31] width 10 height 10
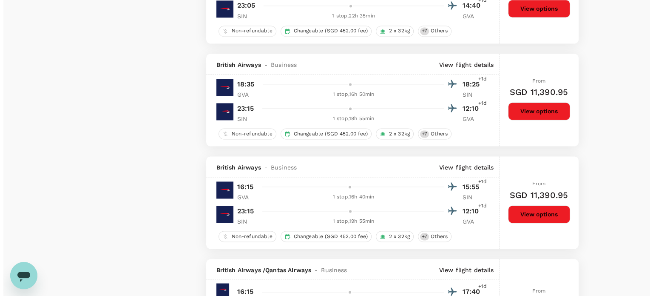
scroll to position [1404, 0]
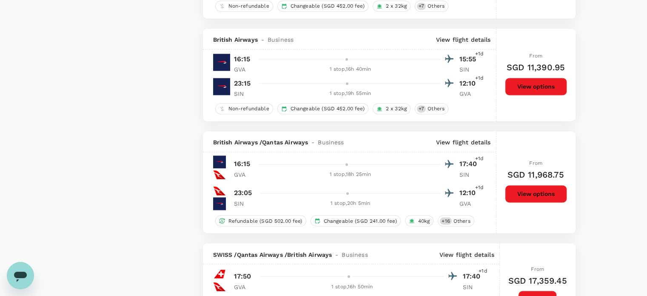
click at [459, 142] on p "View flight details" at bounding box center [463, 142] width 55 height 9
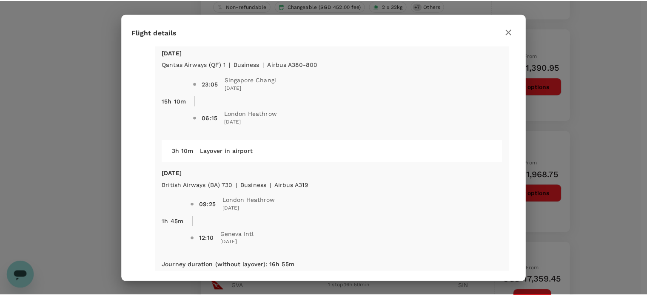
scroll to position [286, 0]
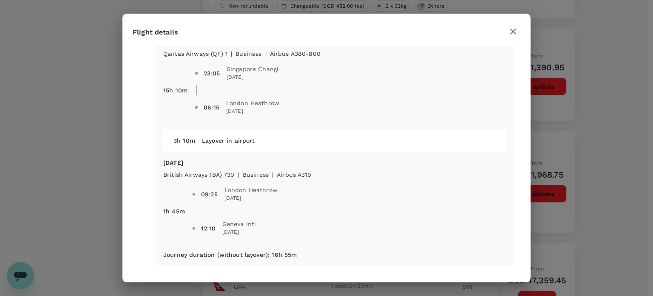
click at [512, 30] on icon "button" at bounding box center [514, 32] width 6 height 6
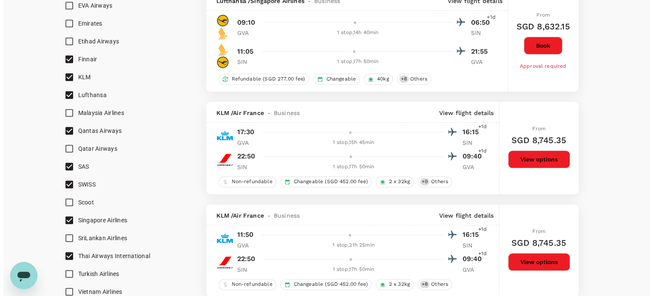
scroll to position [766, 0]
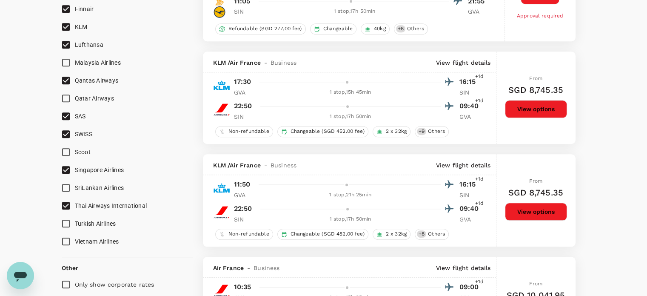
click at [467, 63] on p "View flight details" at bounding box center [463, 62] width 55 height 9
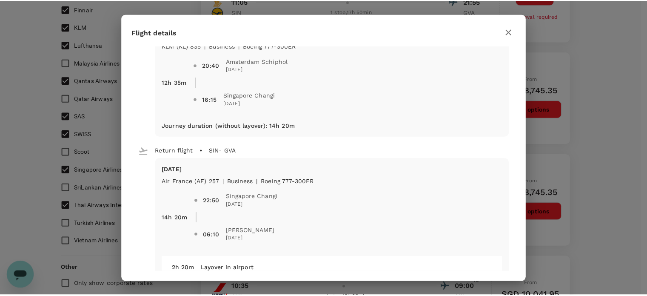
scroll to position [0, 0]
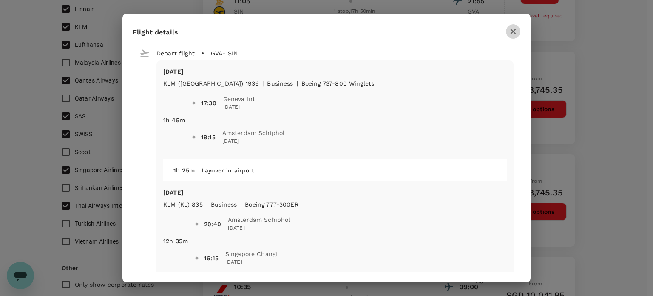
click at [514, 32] on icon "button" at bounding box center [514, 32] width 6 height 6
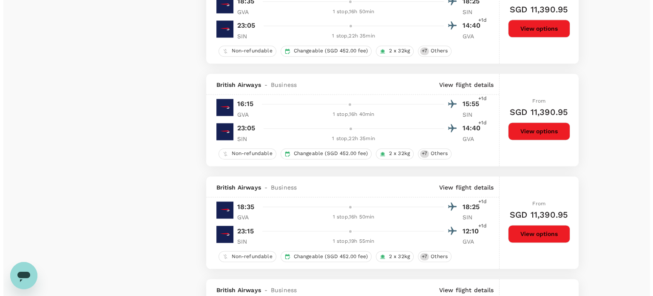
scroll to position [893, 0]
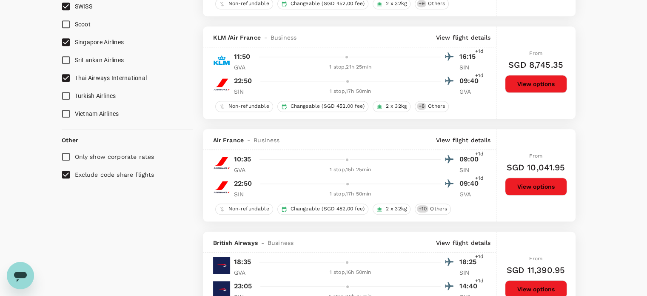
click at [458, 36] on p "View flight details" at bounding box center [463, 37] width 55 height 9
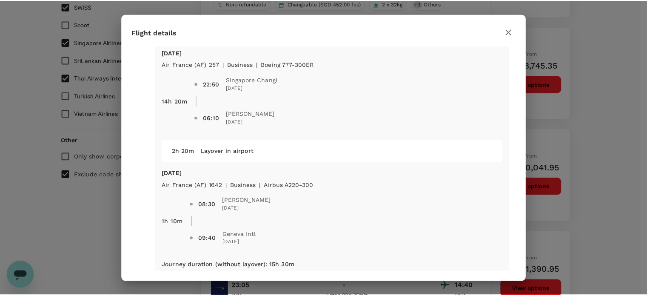
scroll to position [286, 0]
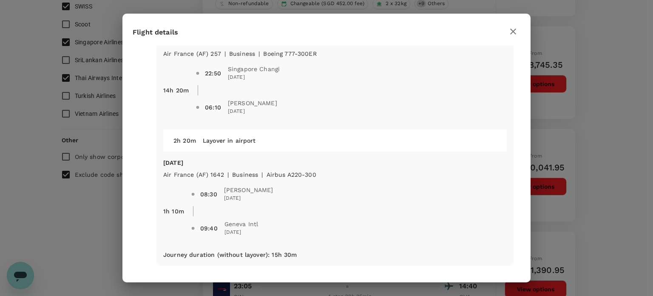
drag, startPoint x: 513, startPoint y: 29, endPoint x: 465, endPoint y: 117, distance: 100.5
click at [513, 29] on icon "button" at bounding box center [513, 31] width 10 height 10
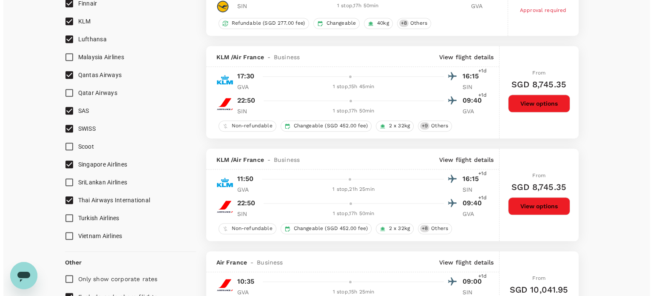
scroll to position [766, 0]
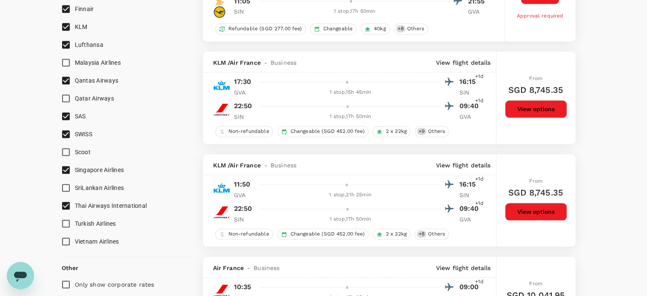
click at [459, 63] on p "View flight details" at bounding box center [463, 62] width 55 height 9
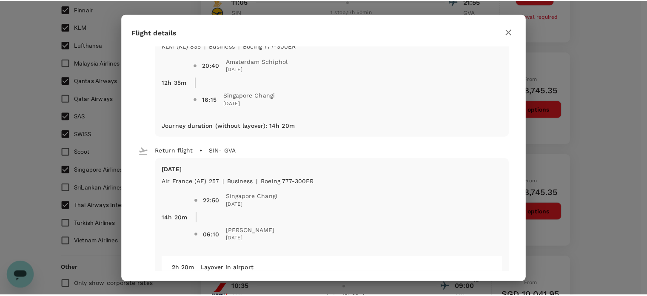
scroll to position [286, 0]
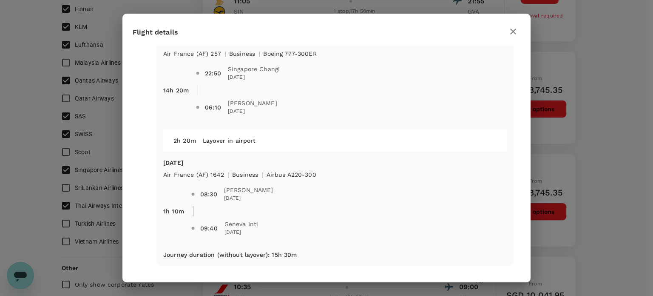
click at [517, 30] on icon "button" at bounding box center [513, 31] width 10 height 10
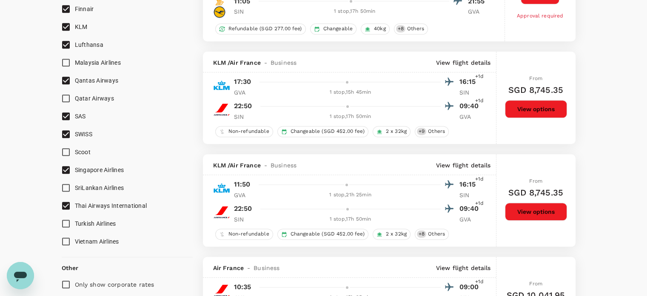
click at [533, 110] on button "View options" at bounding box center [536, 109] width 62 height 18
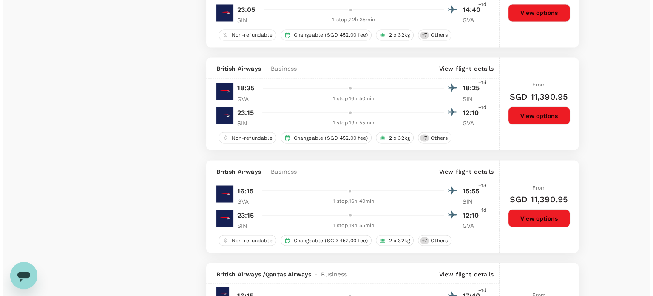
scroll to position [1346, 0]
